Goal: Task Accomplishment & Management: Use online tool/utility

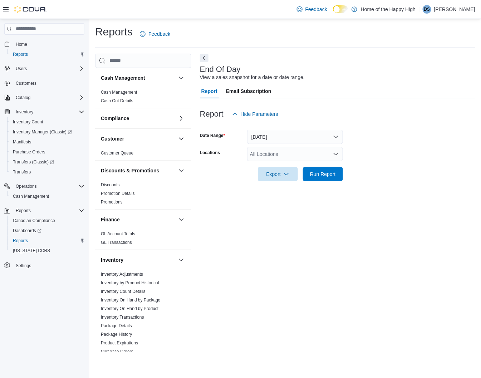
click at [258, 150] on div "All Locations" at bounding box center [295, 154] width 96 height 14
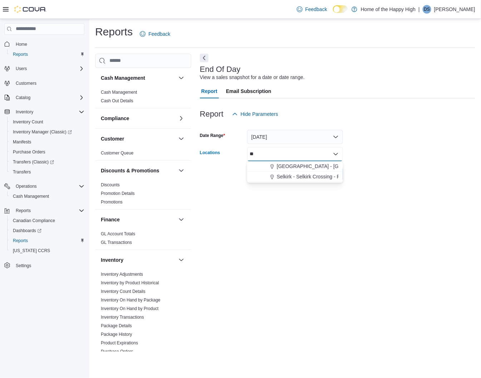
type input "*"
type input "*******"
drag, startPoint x: 301, startPoint y: 166, endPoint x: 384, endPoint y: 167, distance: 83.0
click at [301, 166] on span "Selkirk - Selkirk Crossing - Fire & Flower" at bounding box center [322, 166] width 90 height 7
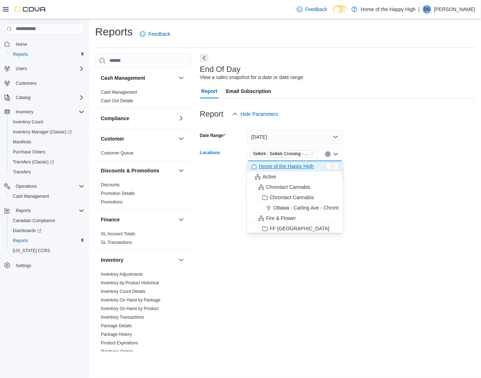
click at [438, 167] on form "Date Range [DATE] Locations [GEOGRAPHIC_DATA] - [GEOGRAPHIC_DATA] Crossing - Fi…" at bounding box center [337, 151] width 275 height 60
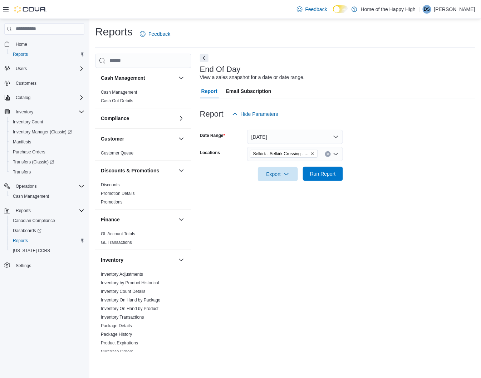
click at [307, 173] on span "Run Report" at bounding box center [322, 174] width 31 height 14
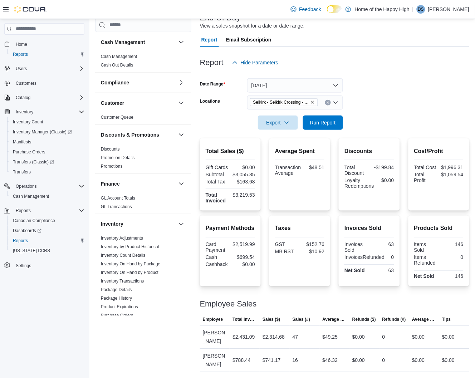
scroll to position [45, 0]
